Goal: Task Accomplishment & Management: Manage account settings

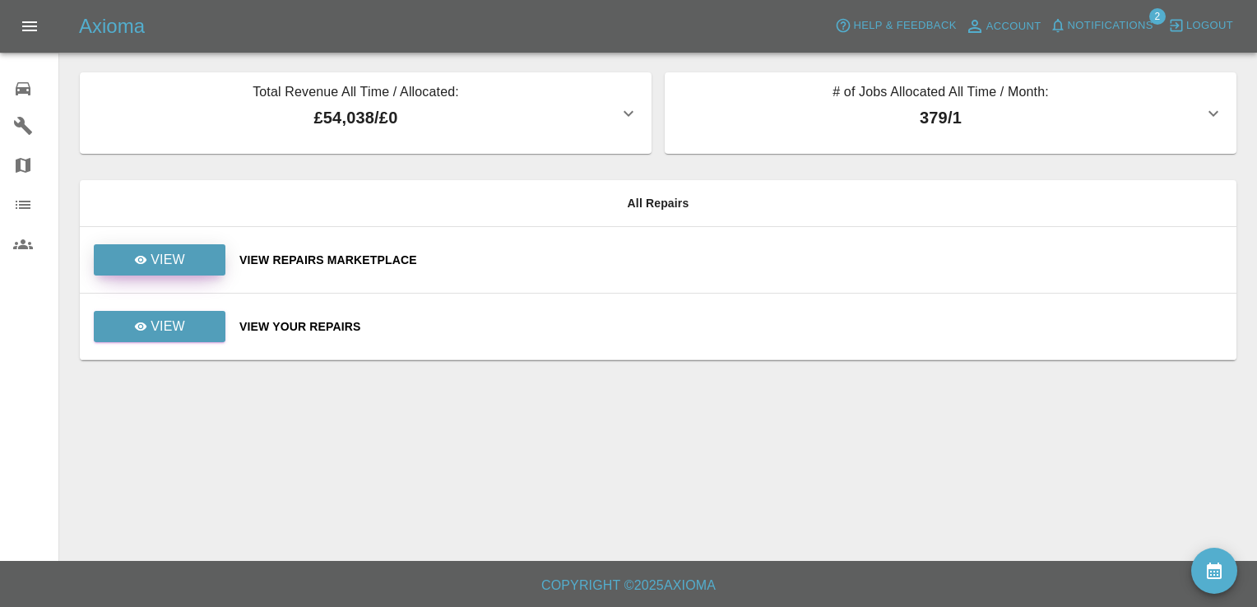
click at [130, 268] on link "View" at bounding box center [160, 259] width 132 height 31
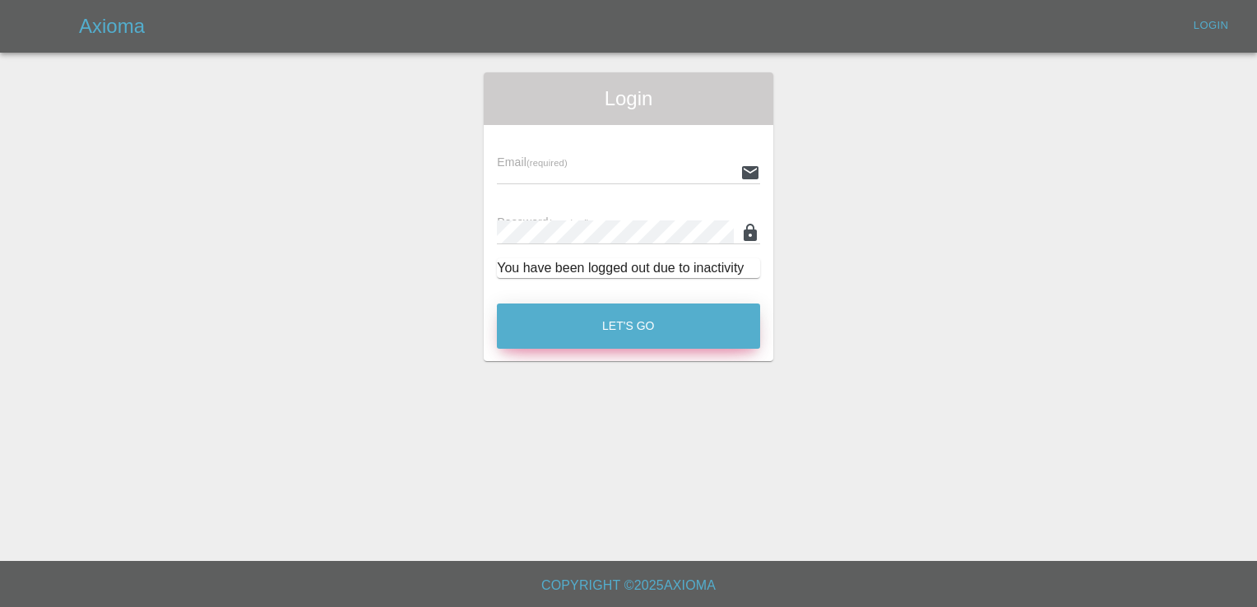
type input "[EMAIL_ADDRESS][DOMAIN_NAME]"
click at [629, 331] on button "Let's Go" at bounding box center [628, 326] width 263 height 45
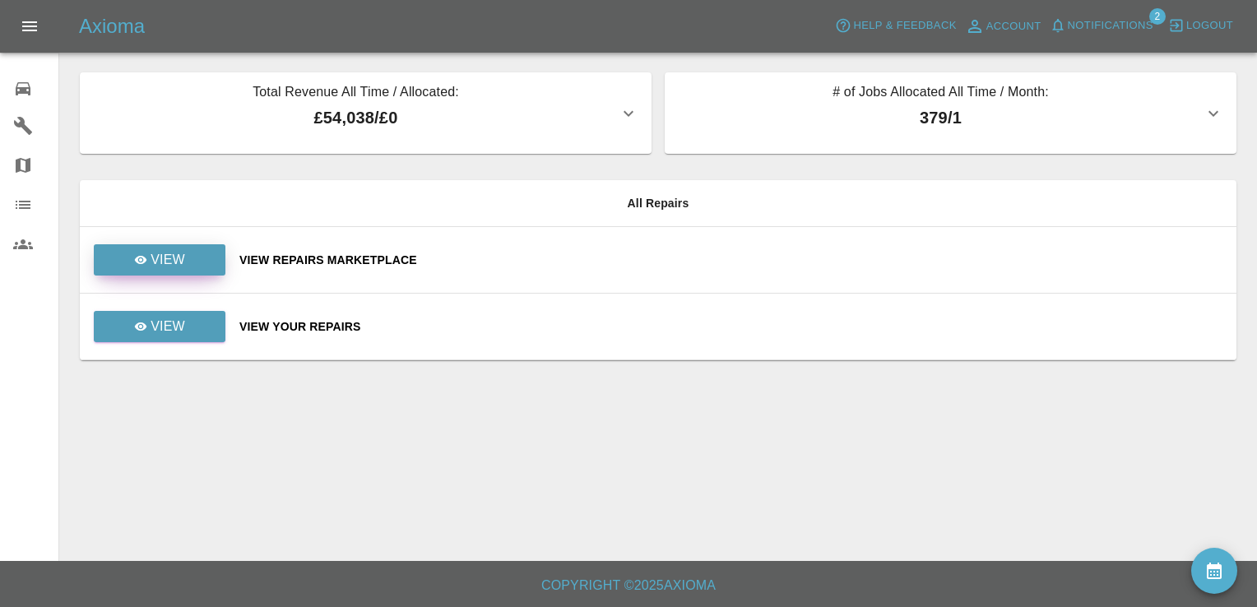
click at [182, 245] on link "View" at bounding box center [160, 259] width 132 height 31
